Goal: Task Accomplishment & Management: Complete application form

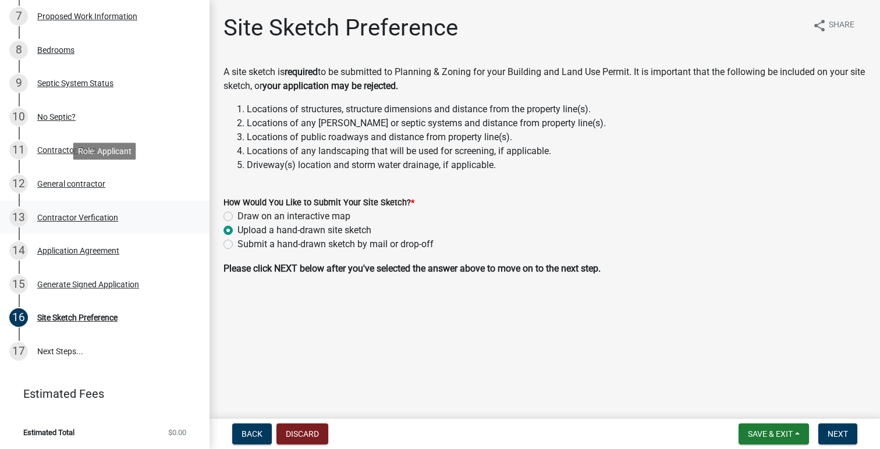
scroll to position [404, 0]
click at [308, 214] on label "Draw on an interactive map" at bounding box center [293, 217] width 113 height 14
click at [245, 214] on input "Draw on an interactive map" at bounding box center [241, 214] width 8 height 8
radio input "true"
click at [247, 232] on label "Upload a hand-drawn site sketch" at bounding box center [304, 230] width 134 height 14
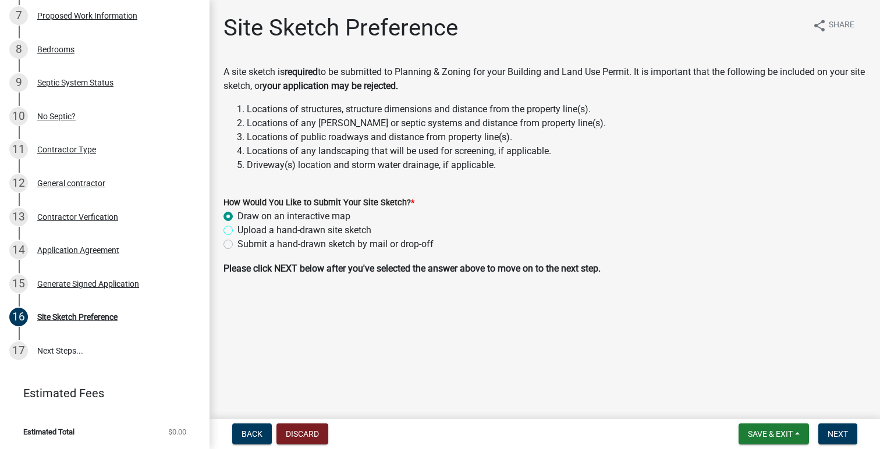
click at [245, 231] on input "Upload a hand-drawn site sketch" at bounding box center [241, 227] width 8 height 8
radio input "true"
click at [835, 442] on button "Next" at bounding box center [837, 434] width 39 height 21
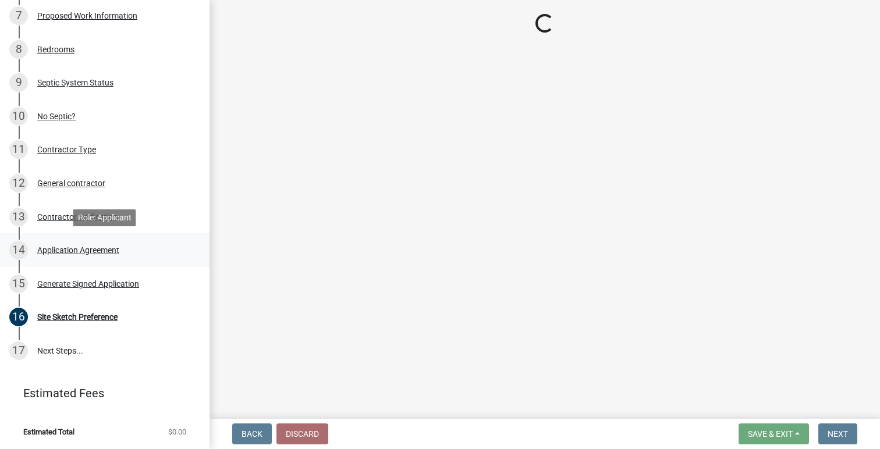
scroll to position [505, 0]
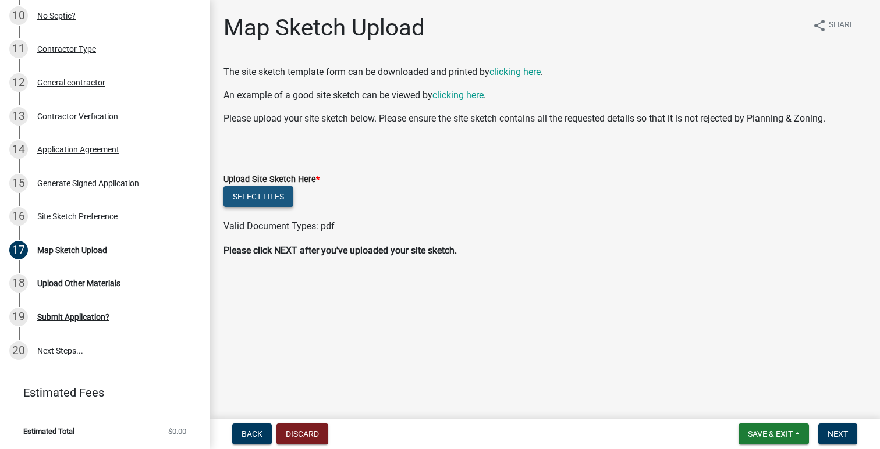
click at [257, 201] on button "Select files" at bounding box center [258, 196] width 70 height 21
click at [276, 193] on button "Select files" at bounding box center [258, 196] width 70 height 21
click at [278, 198] on button "Select files" at bounding box center [258, 196] width 70 height 21
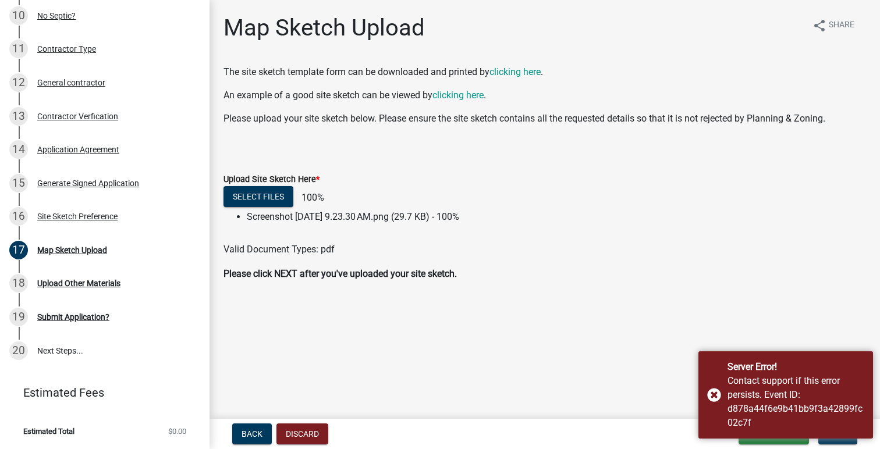
click at [626, 348] on main "Map Sketch Upload share Share The site sketch template form can be downloaded a…" at bounding box center [545, 207] width 670 height 414
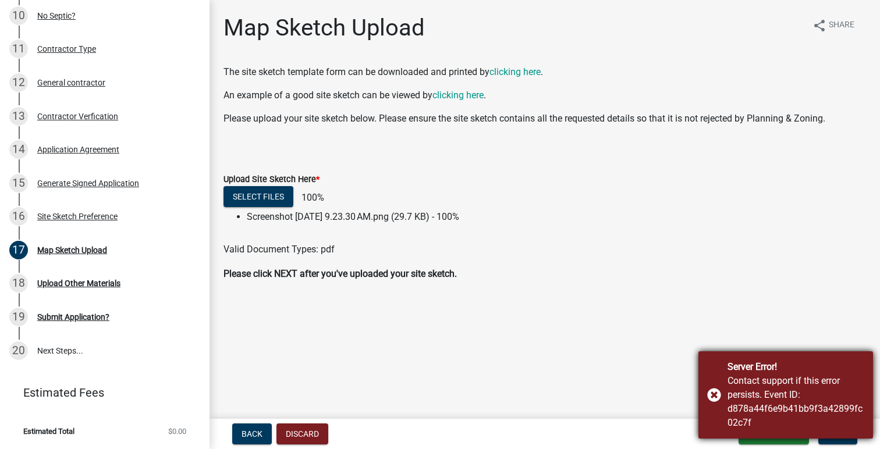
click at [716, 395] on div "Server Error! Contact support if this error persists. Event ID: d878a44f6e9b41b…" at bounding box center [785, 395] width 175 height 87
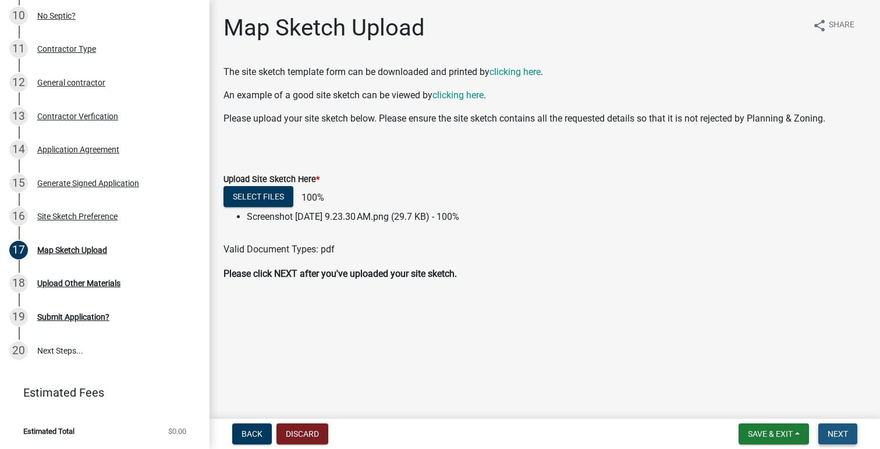
click at [836, 437] on span "Next" at bounding box center [838, 434] width 20 height 9
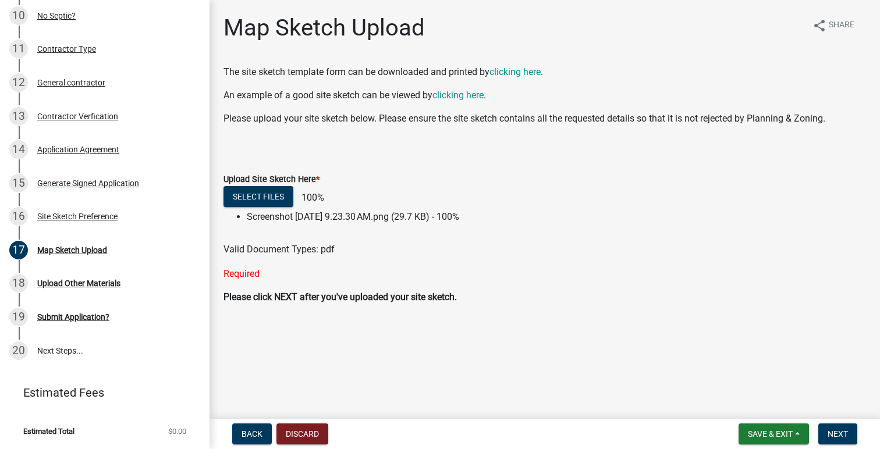
click at [279, 271] on div "Required" at bounding box center [544, 274] width 643 height 14
click at [258, 240] on ul at bounding box center [544, 237] width 643 height 9
click at [279, 196] on button "Select files" at bounding box center [258, 196] width 70 height 21
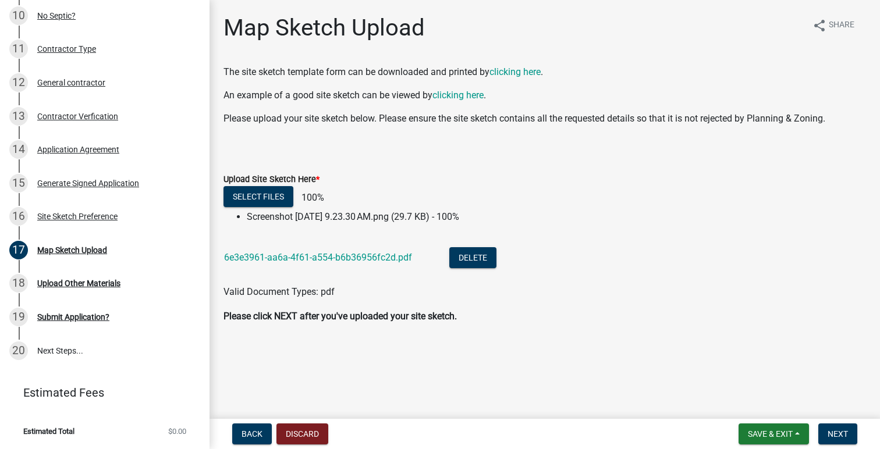
click at [419, 217] on li "Screenshot [DATE] 9.23.30 AM.png (29.7 KB) - 100%" at bounding box center [556, 217] width 619 height 14
click at [462, 258] on button "Delete" at bounding box center [472, 257] width 47 height 21
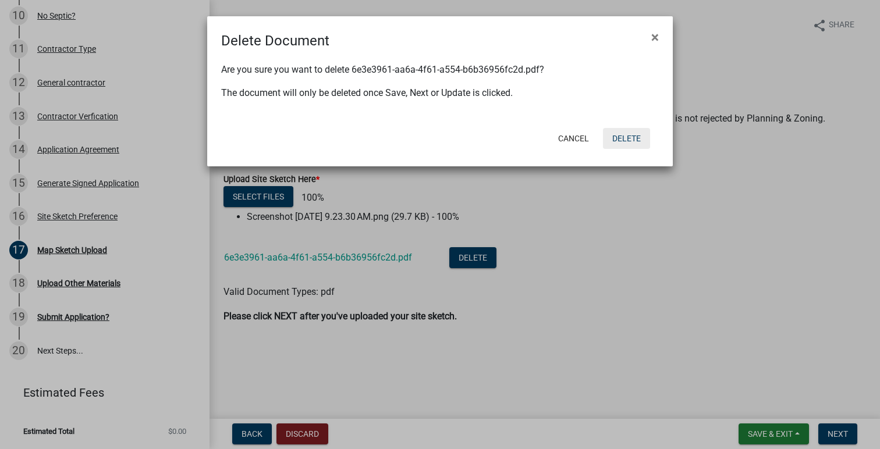
click at [633, 134] on button "Delete" at bounding box center [626, 138] width 47 height 21
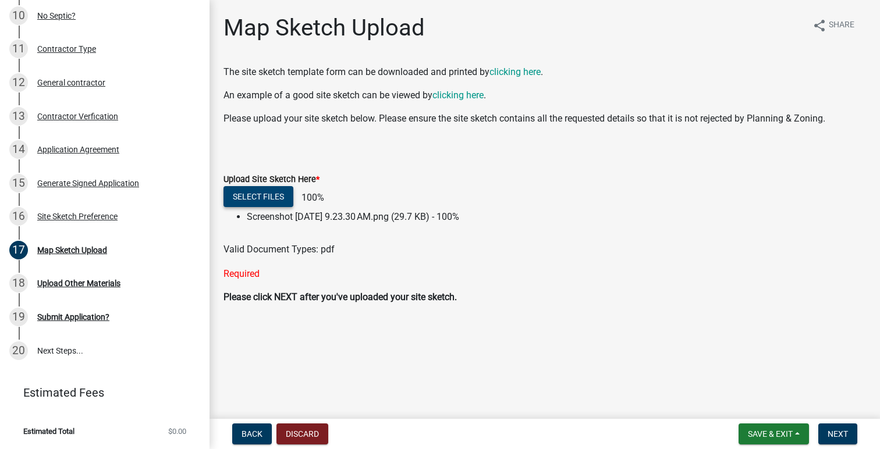
click at [269, 198] on button "Select files" at bounding box center [258, 196] width 70 height 21
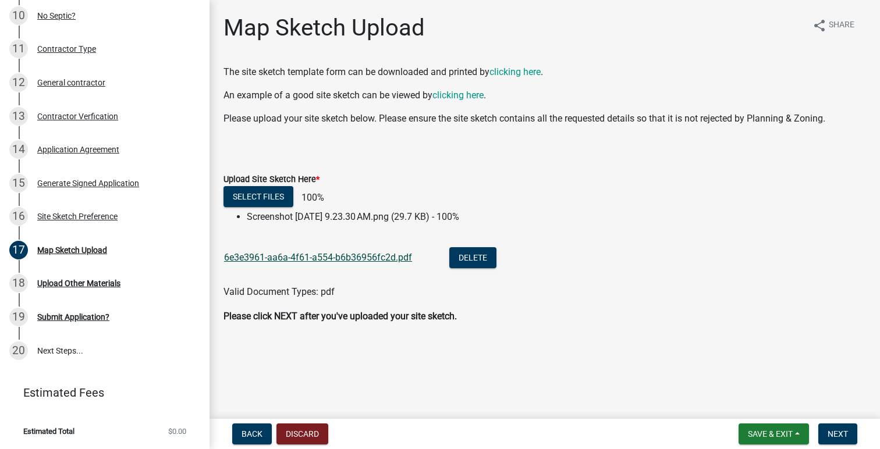
click at [377, 253] on link "6e3e3961-aa6a-4f61-a554-b6b36956fc2d.pdf" at bounding box center [318, 257] width 188 height 11
click at [839, 435] on span "Next" at bounding box center [838, 434] width 20 height 9
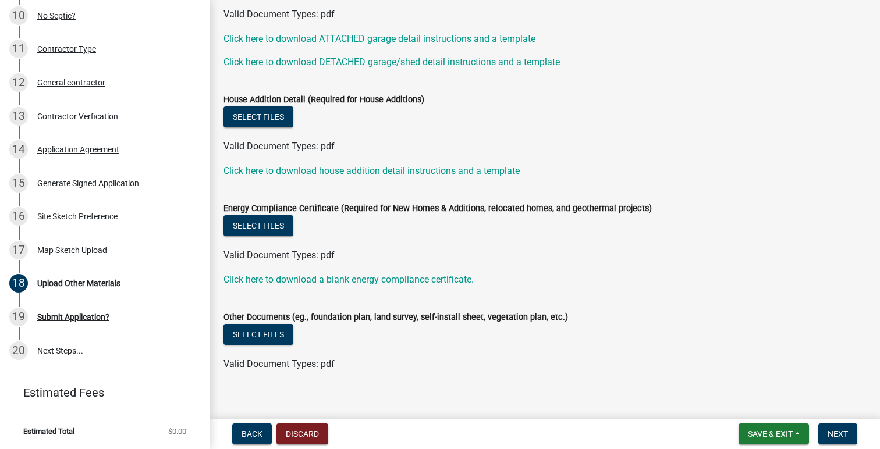
scroll to position [315, 0]
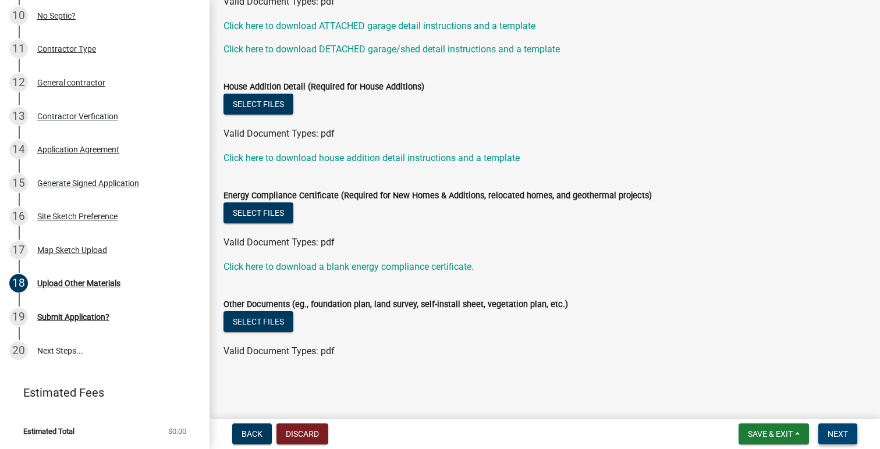
click at [840, 439] on button "Next" at bounding box center [837, 434] width 39 height 21
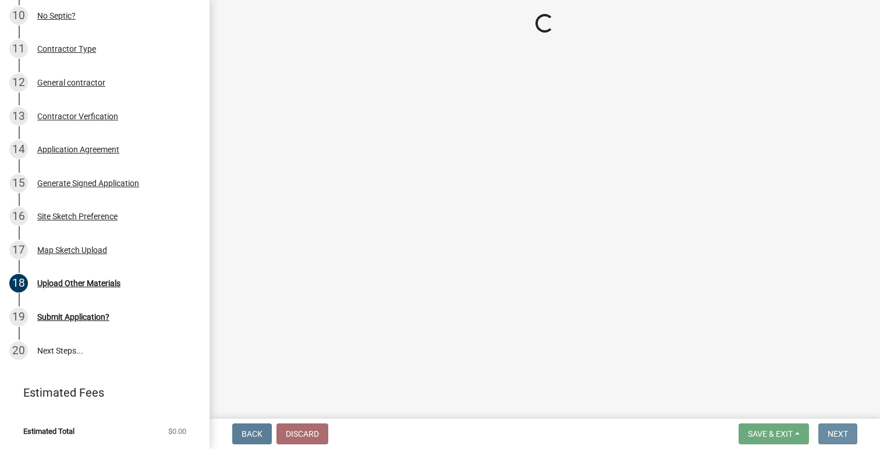
scroll to position [0, 0]
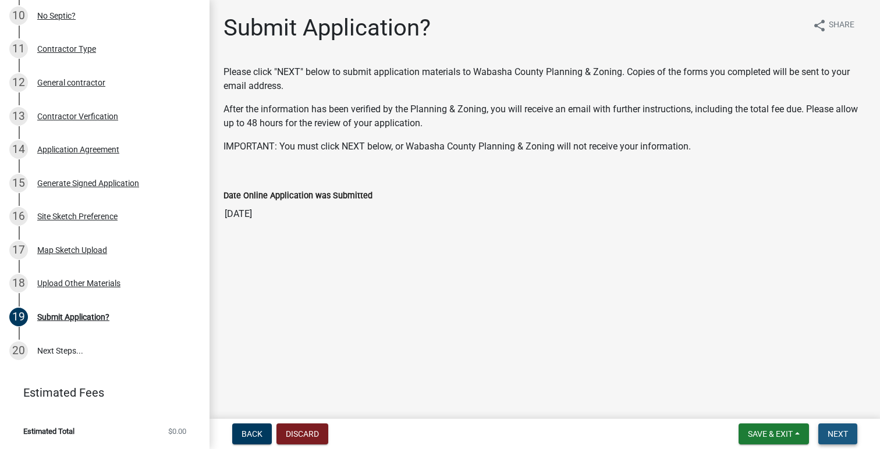
click at [839, 430] on span "Next" at bounding box center [838, 434] width 20 height 9
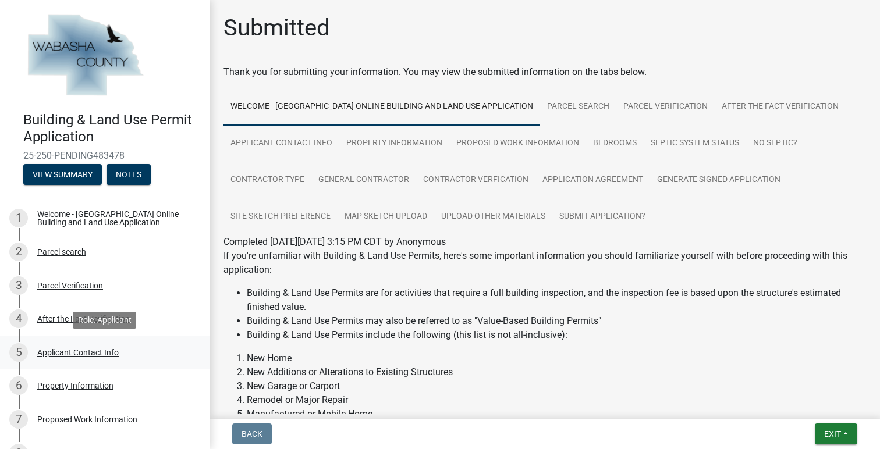
click at [72, 355] on div "Applicant Contact Info" at bounding box center [77, 353] width 81 height 8
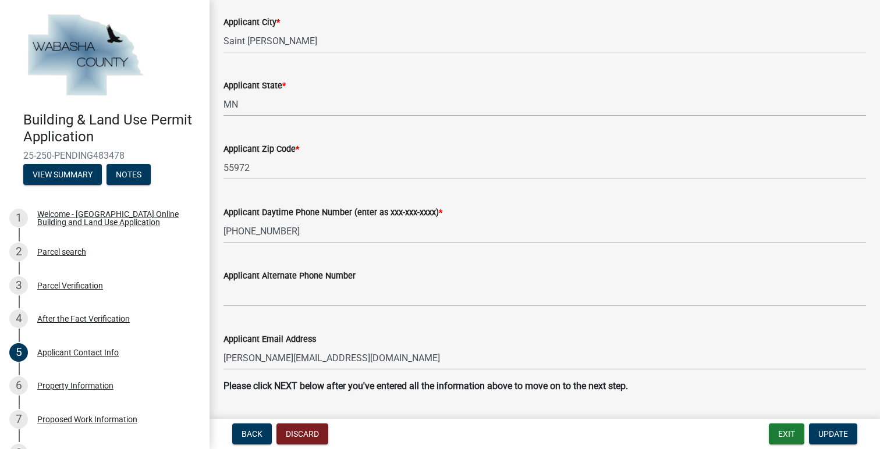
scroll to position [665, 0]
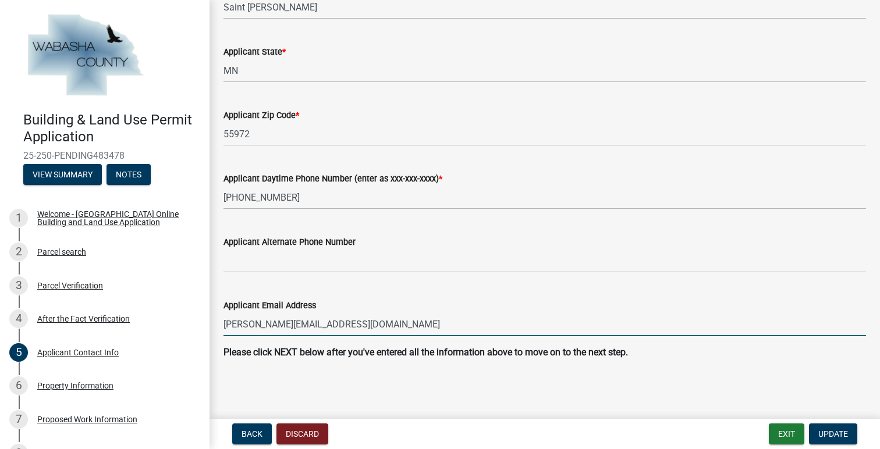
drag, startPoint x: 389, startPoint y: 325, endPoint x: 212, endPoint y: 317, distance: 176.5
type input "P"
type input "[EMAIL_ADDRESS][DOMAIN_NAME]"
click at [843, 439] on button "Update" at bounding box center [833, 434] width 48 height 21
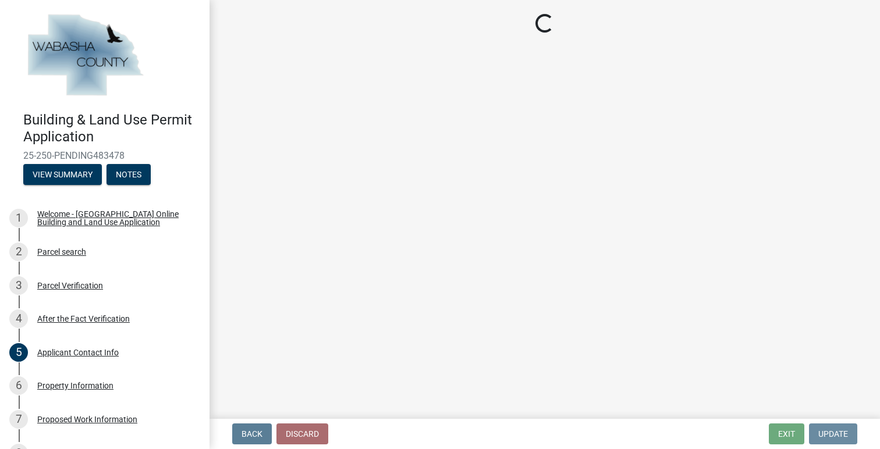
scroll to position [0, 0]
